Goal: Transaction & Acquisition: Purchase product/service

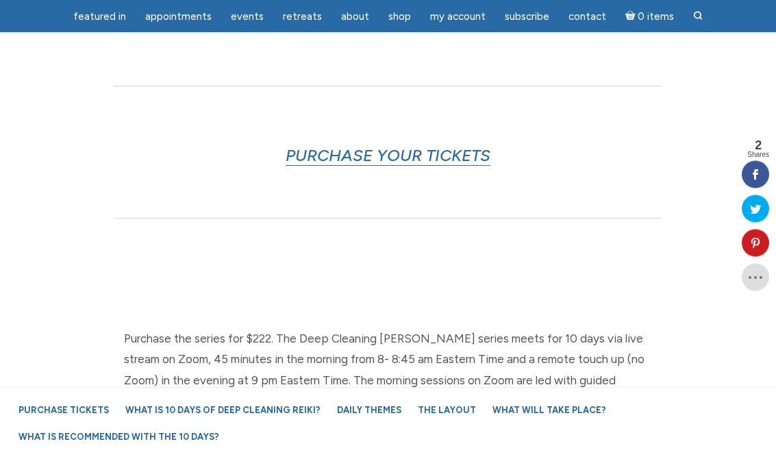
scroll to position [814, 0]
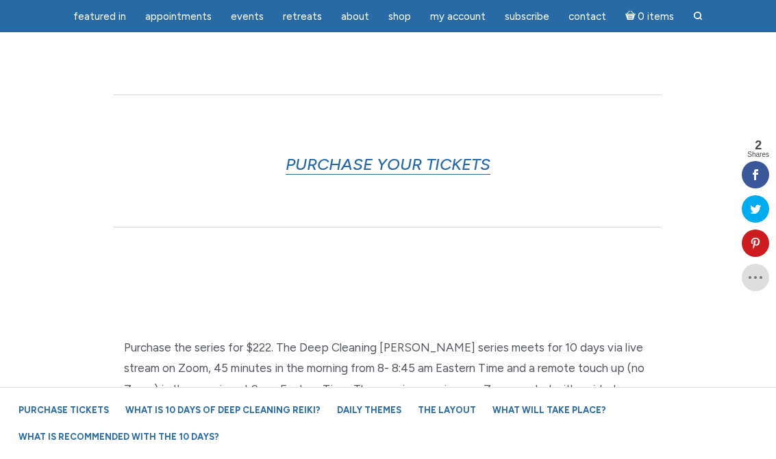
click at [408, 154] on link "PURCHASE YOUR TICKETS" at bounding box center [388, 164] width 205 height 21
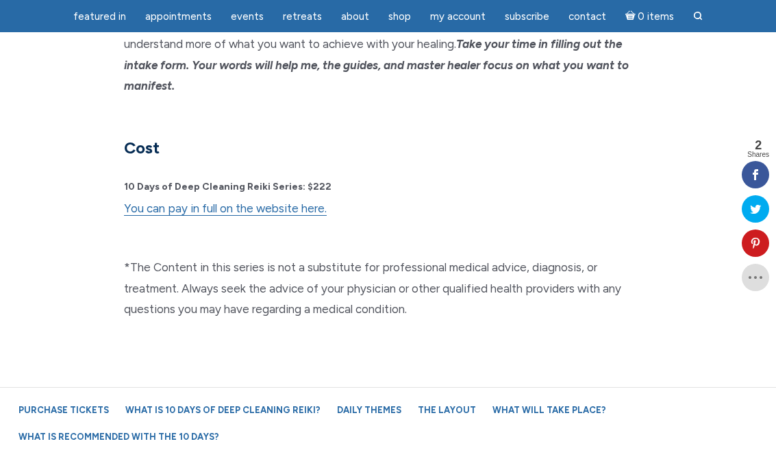
scroll to position [3798, 0]
click at [264, 201] on link "You can pay in full on the website here." at bounding box center [225, 208] width 203 height 14
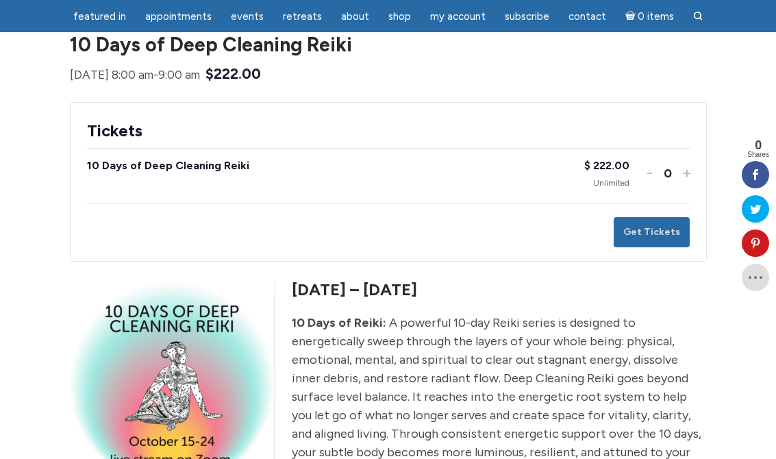
scroll to position [155, 0]
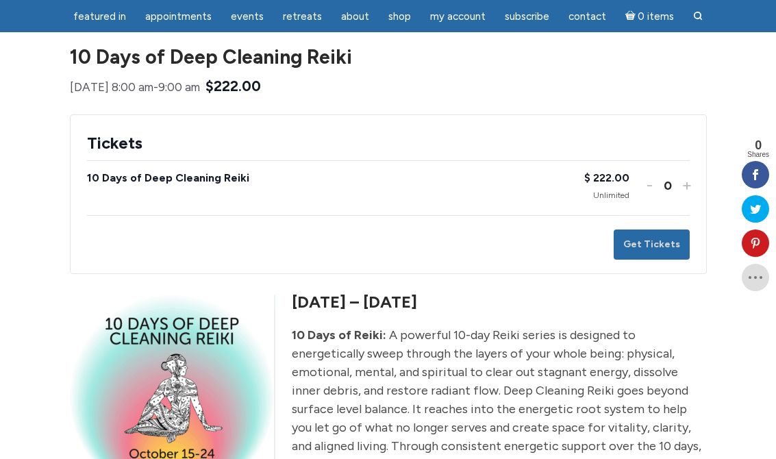
click at [684, 194] on button "Increase ticket quantity for 10 Days of Deep Cleaning Reiki +" at bounding box center [685, 185] width 8 height 20
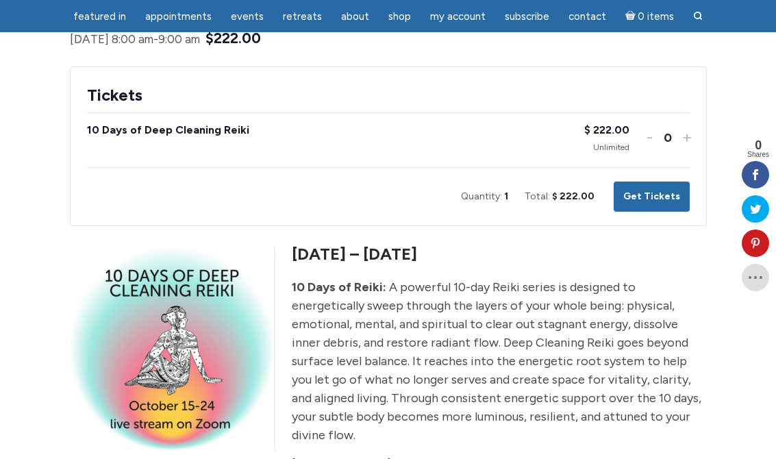
scroll to position [198, 0]
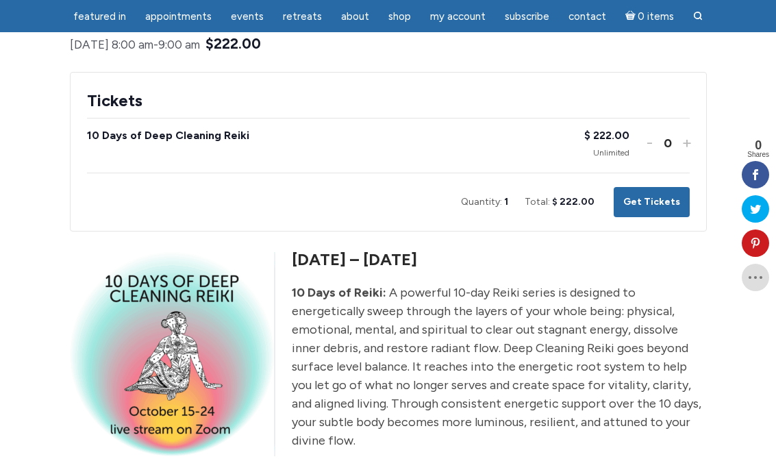
click at [666, 216] on button "Get Tickets" at bounding box center [652, 202] width 76 height 31
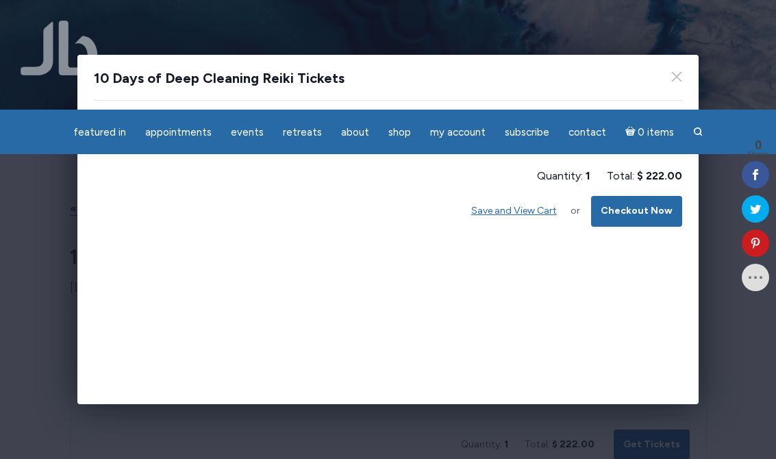
click at [657, 210] on button "Checkout Now" at bounding box center [636, 211] width 91 height 31
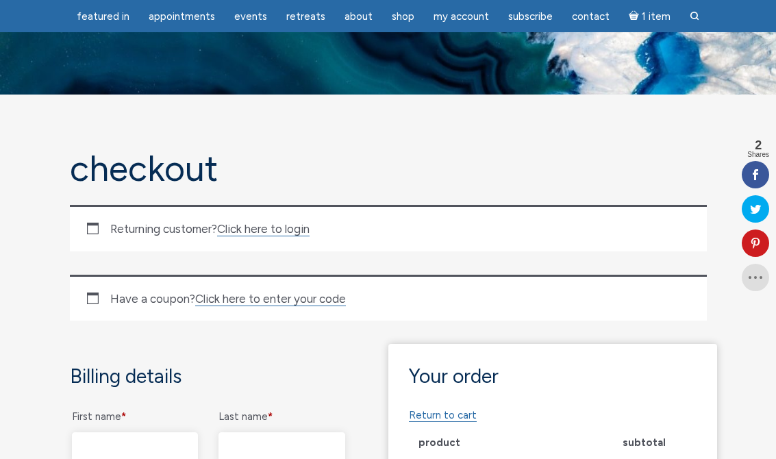
scroll to position [50, 0]
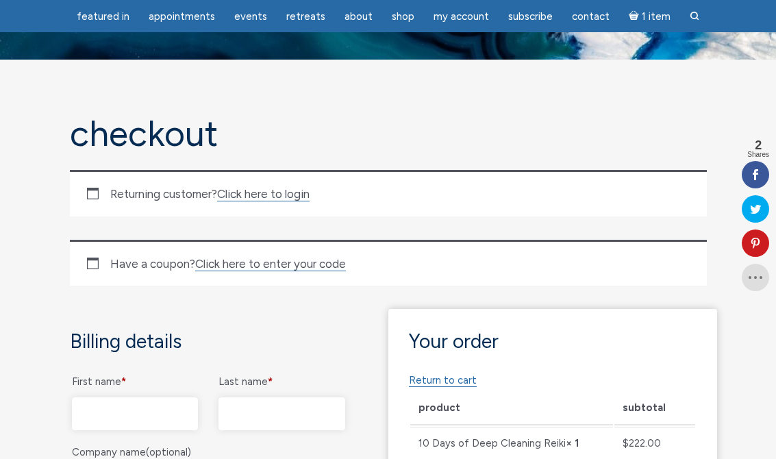
click at [286, 198] on link "Click here to login" at bounding box center [263, 194] width 92 height 14
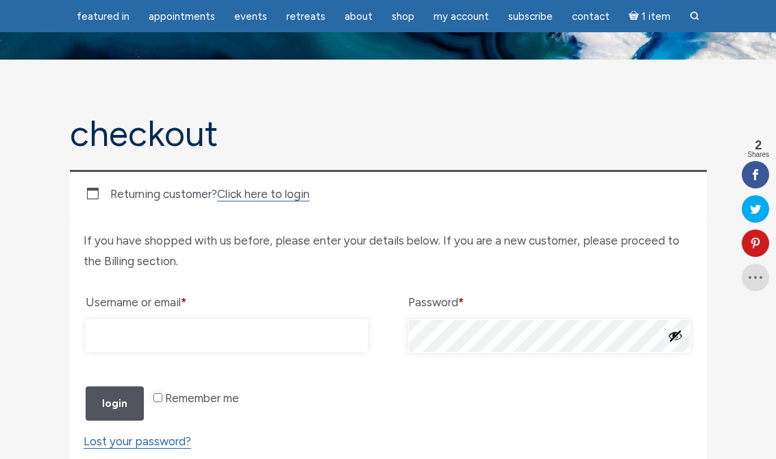
scroll to position [231, 0]
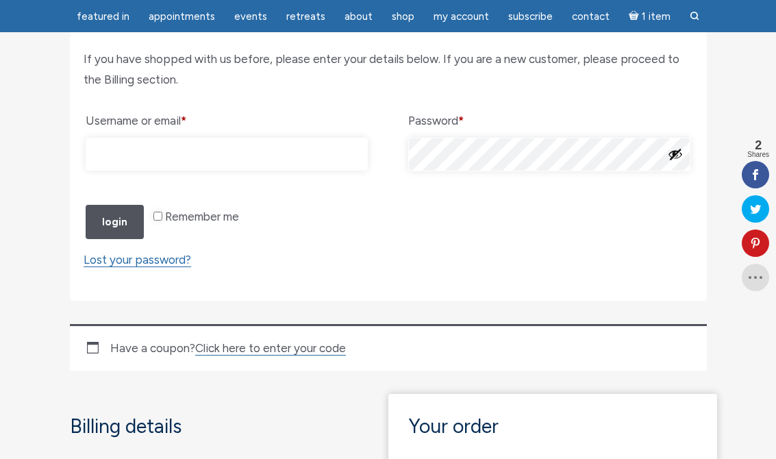
click at [156, 153] on input "Username or email * Required" at bounding box center [227, 154] width 282 height 33
click at [209, 151] on input "Username or email * Required" at bounding box center [227, 154] width 282 height 33
type input "feulner.c@web.de"
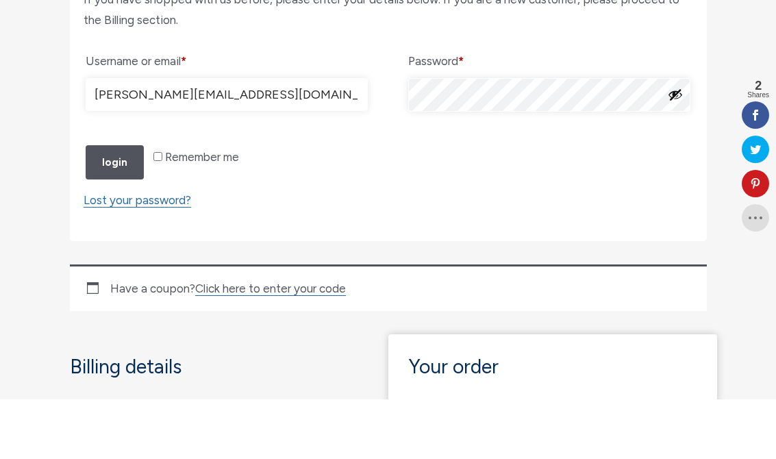
scroll to position [291, 0]
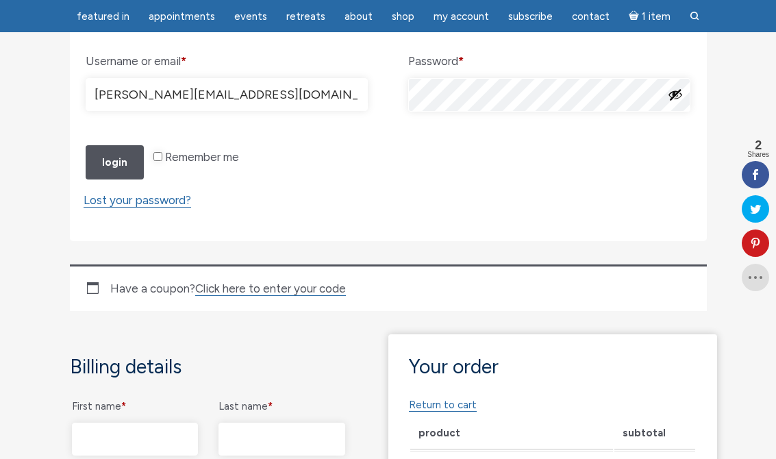
click at [677, 90] on button "Show password" at bounding box center [675, 94] width 15 height 15
click at [674, 98] on button "Hide password" at bounding box center [675, 94] width 15 height 15
click at [121, 180] on button "Login" at bounding box center [115, 162] width 58 height 35
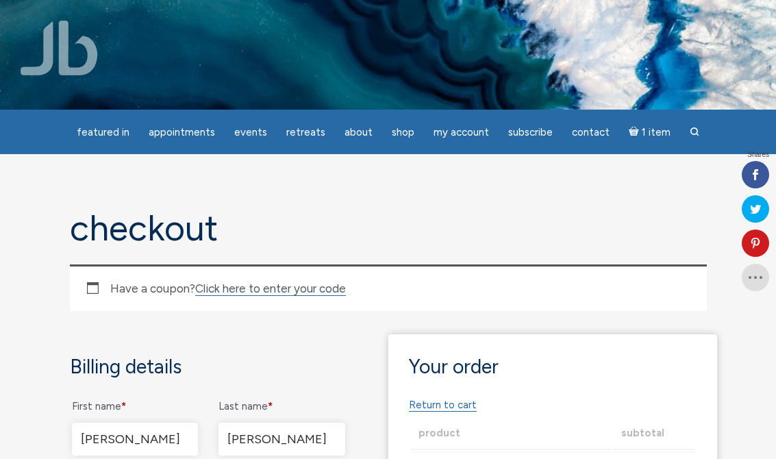
select select "DE-BB"
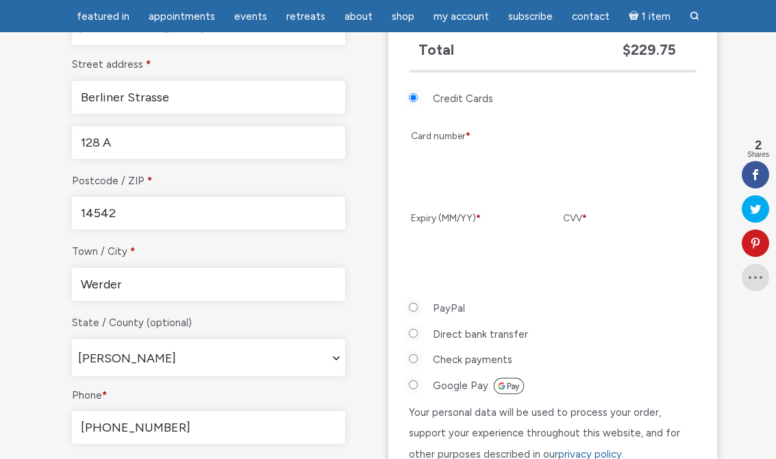
scroll to position [511, 0]
click at [418, 304] on input "PayPal" at bounding box center [413, 307] width 9 height 9
radio input "true"
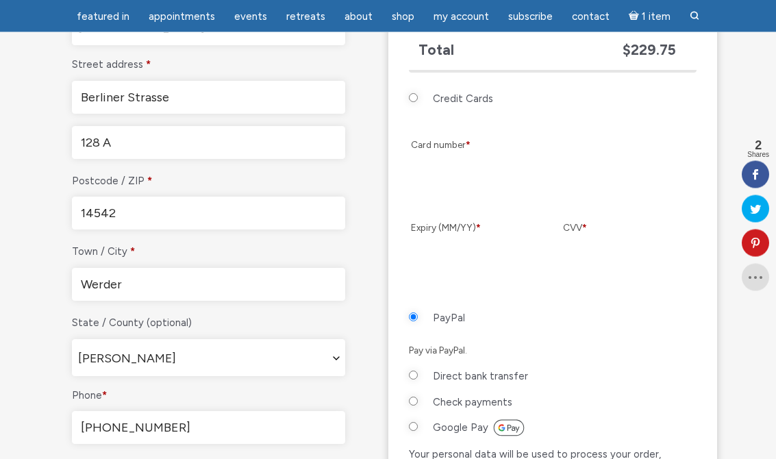
scroll to position [512, 0]
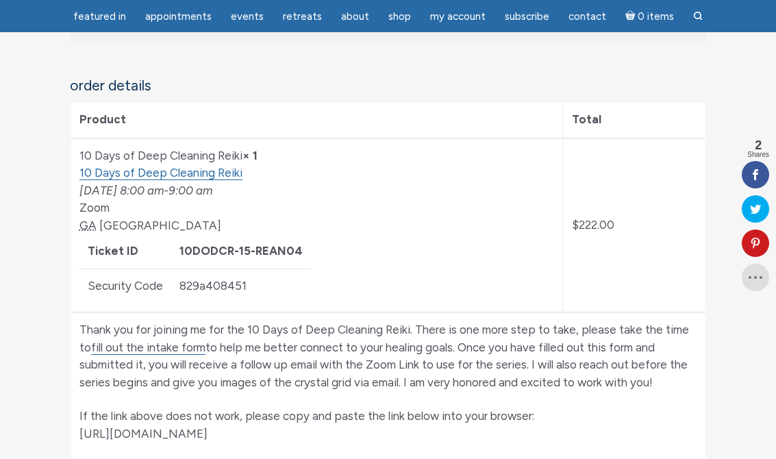
scroll to position [292, 0]
